Goal: Transaction & Acquisition: Purchase product/service

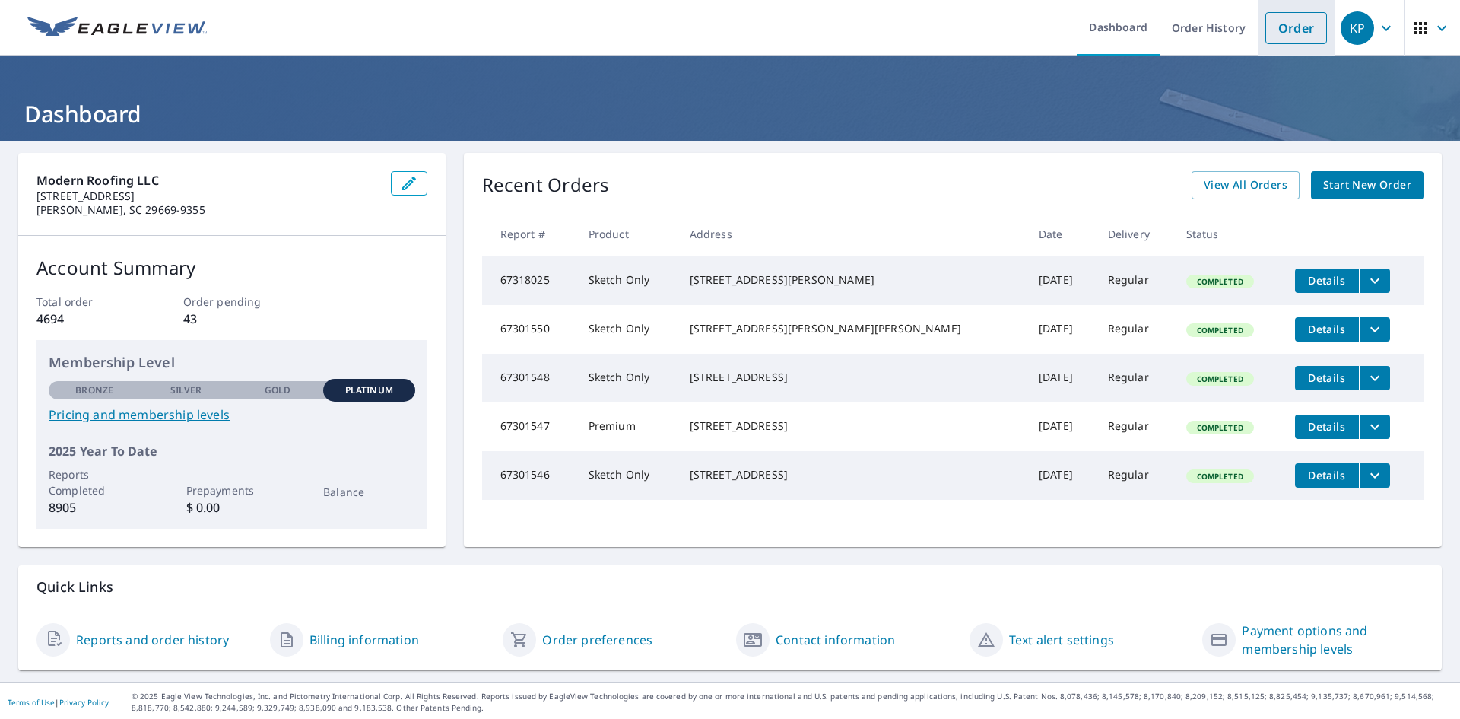
click at [1300, 26] on link "Order" at bounding box center [1296, 28] width 62 height 32
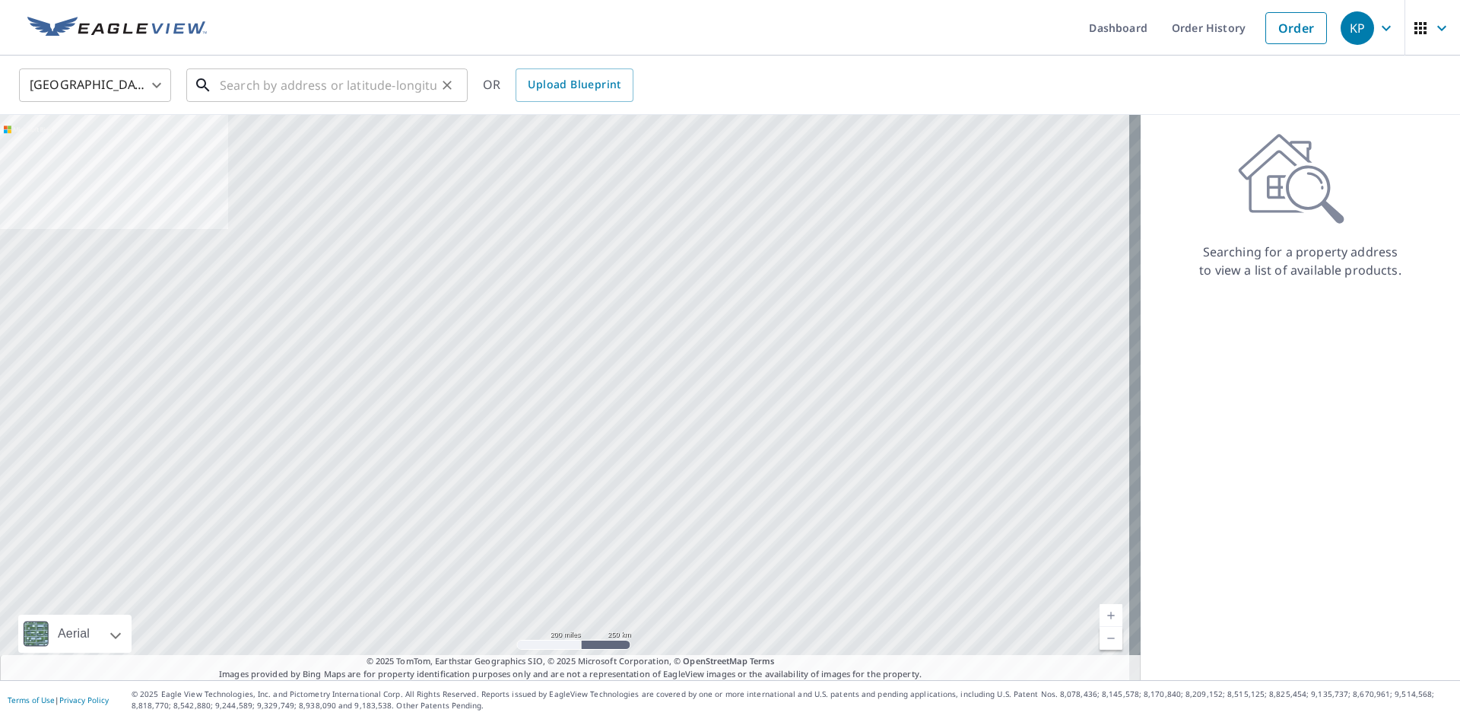
click at [414, 97] on input "text" at bounding box center [328, 85] width 217 height 43
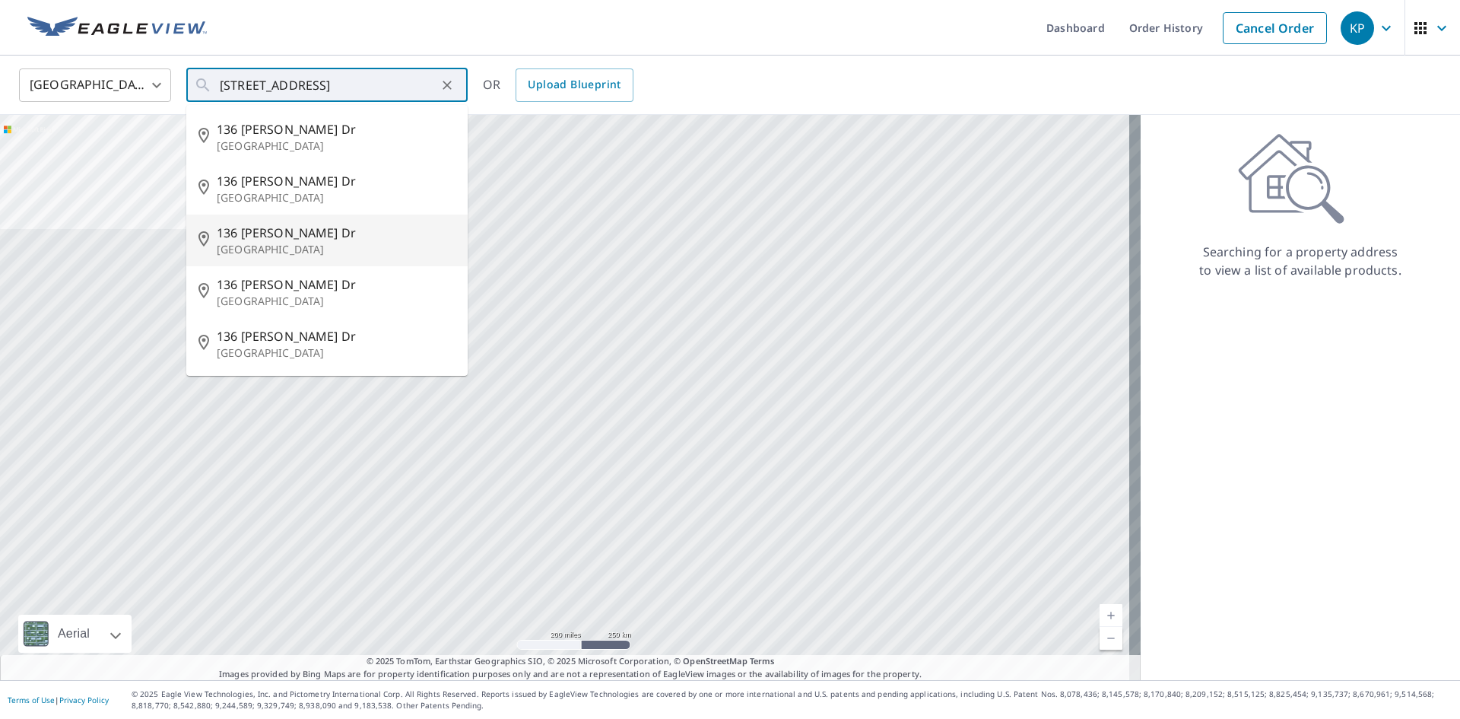
type input "[STREET_ADDRESS][PERSON_NAME][PERSON_NAME]"
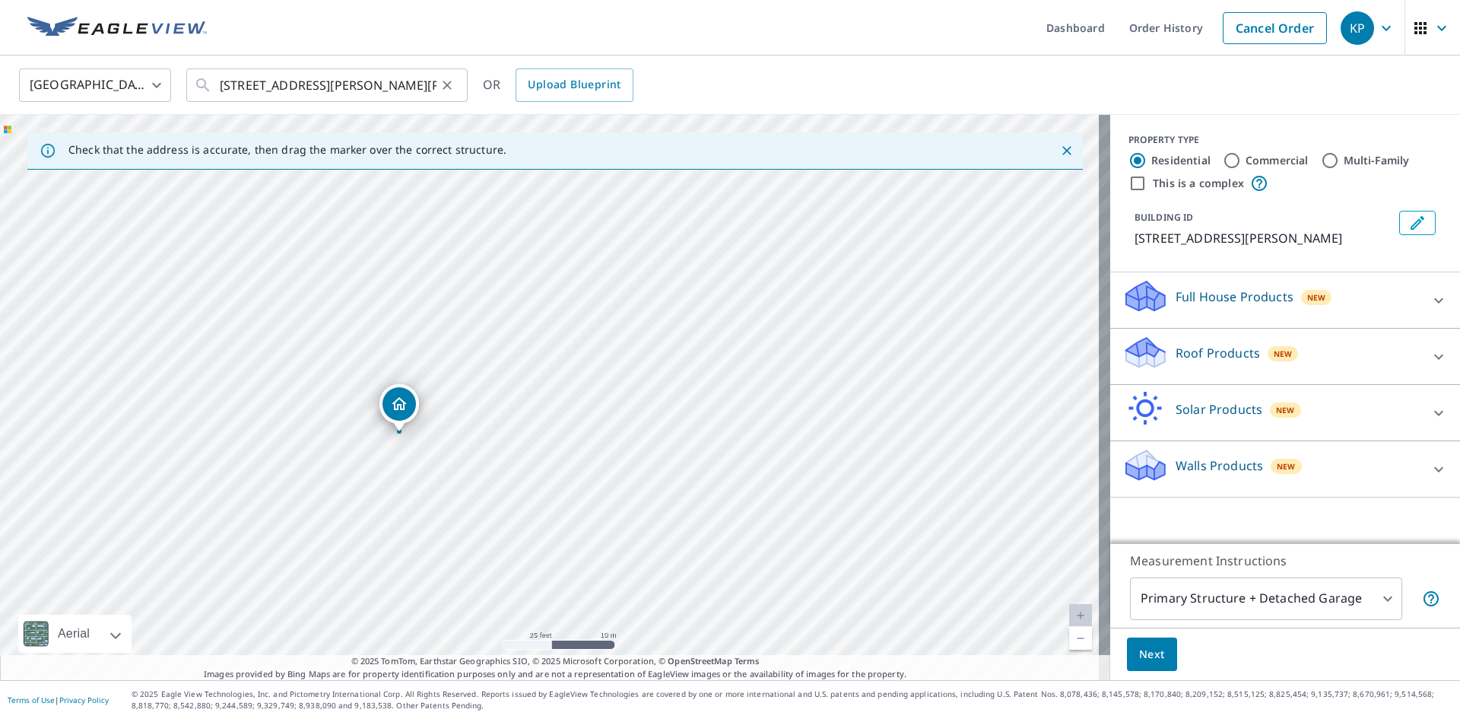
click at [446, 83] on icon "Clear" at bounding box center [447, 85] width 9 height 9
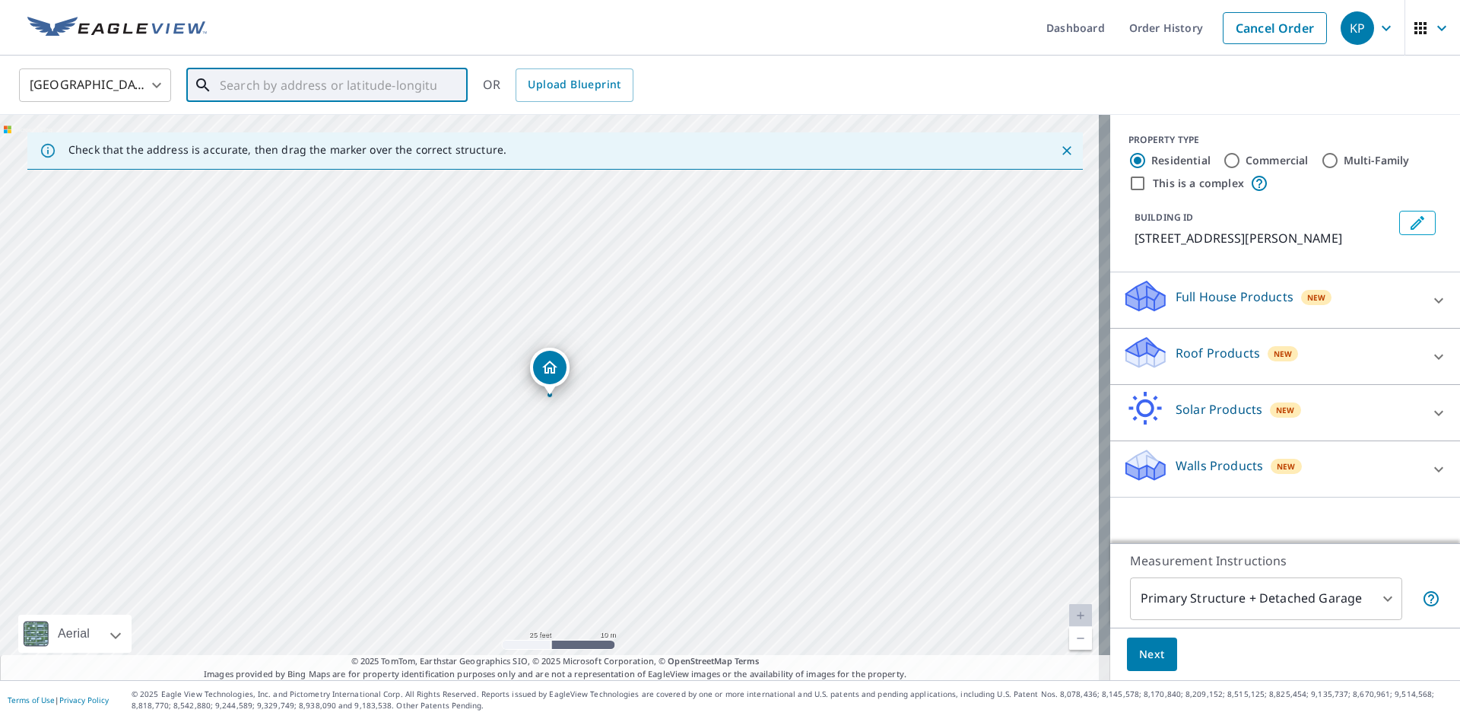
click at [391, 84] on input "text" at bounding box center [328, 85] width 217 height 43
type input "[STREET_ADDRESS]"
click at [454, 91] on icon "Clear" at bounding box center [446, 85] width 15 height 15
click at [374, 90] on input "text" at bounding box center [328, 85] width 217 height 43
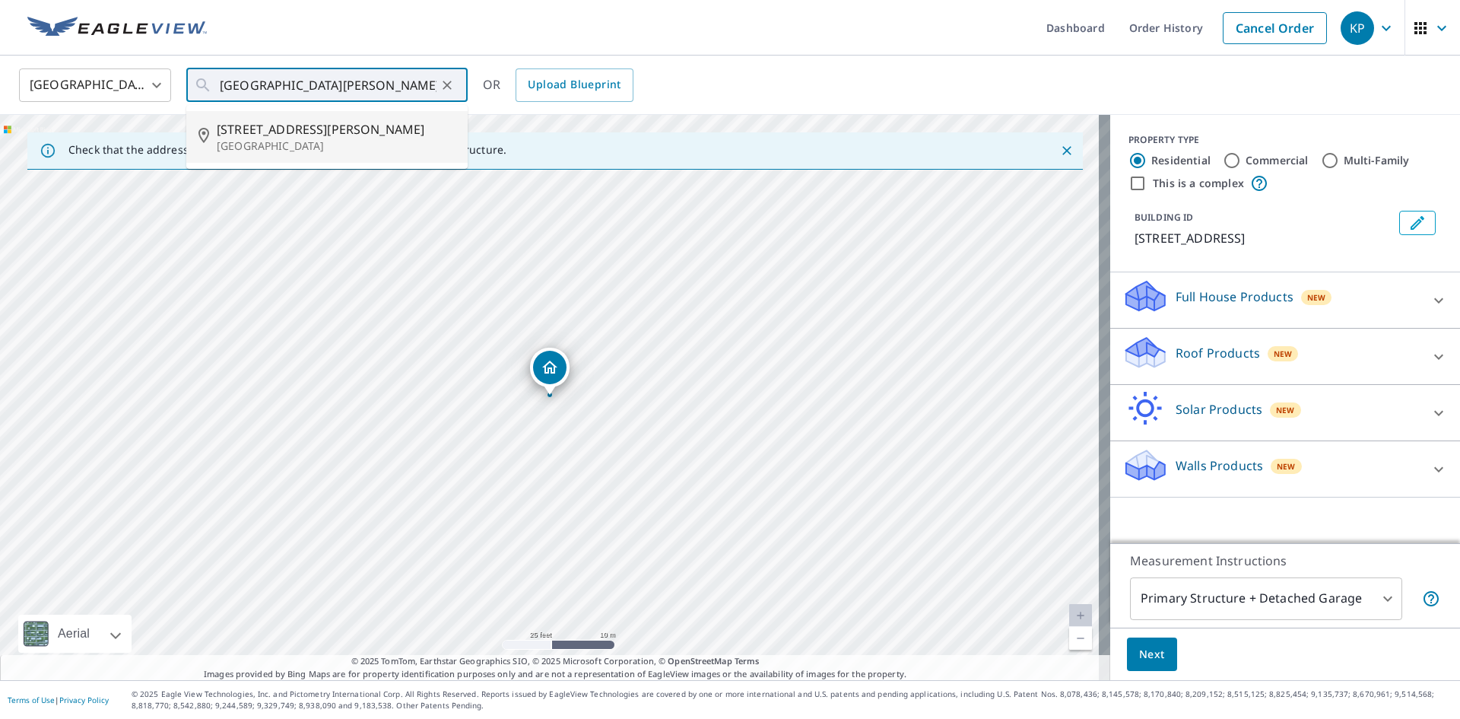
type input "[STREET_ADDRESS][PERSON_NAME][PERSON_NAME]"
